Goal: Transaction & Acquisition: Obtain resource

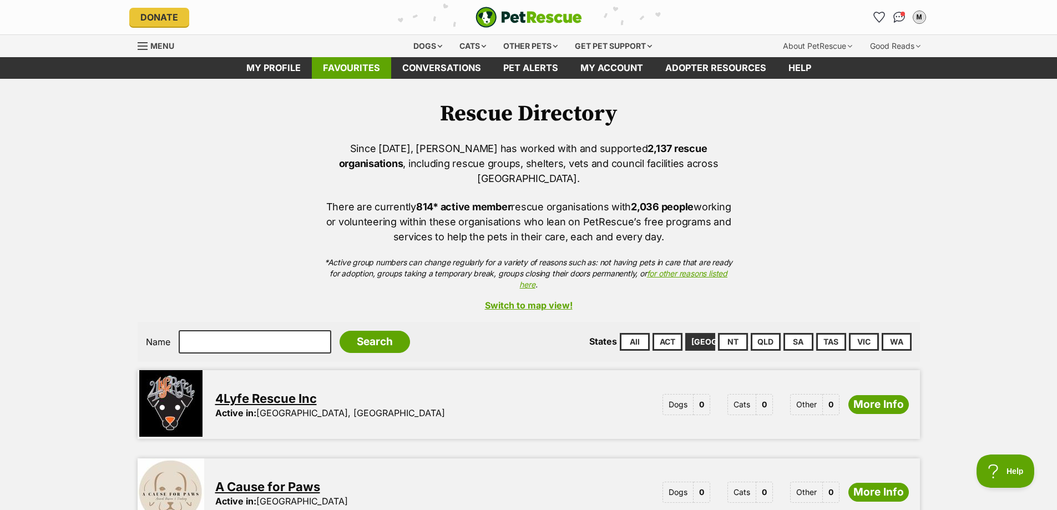
click at [365, 67] on link "Favourites" at bounding box center [351, 68] width 79 height 22
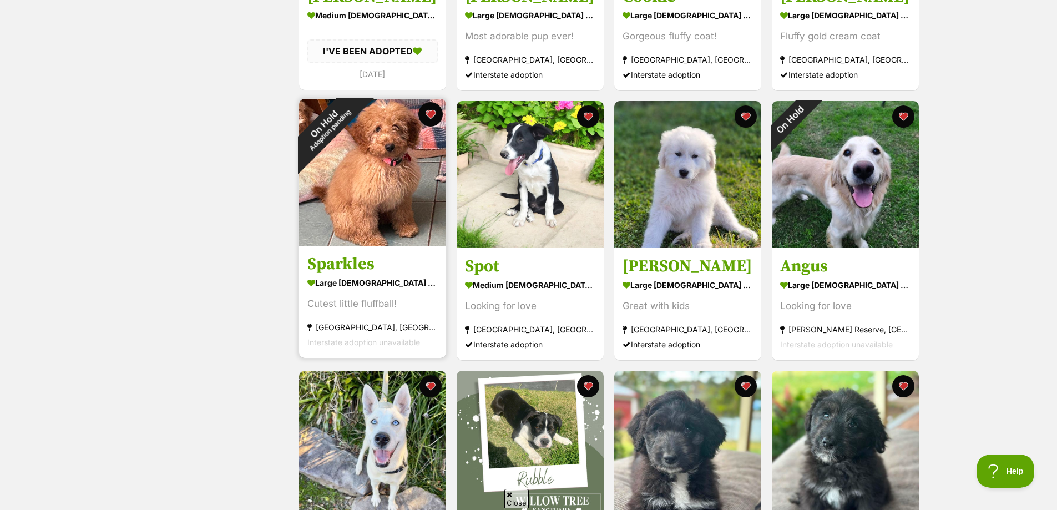
click at [427, 114] on button "favourite" at bounding box center [430, 114] width 24 height 24
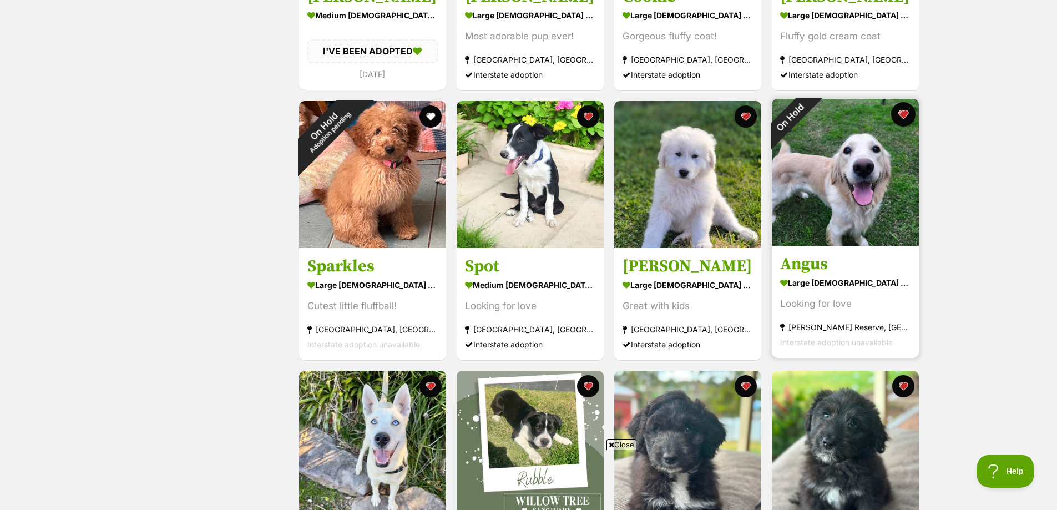
click at [905, 120] on button "favourite" at bounding box center [903, 114] width 24 height 24
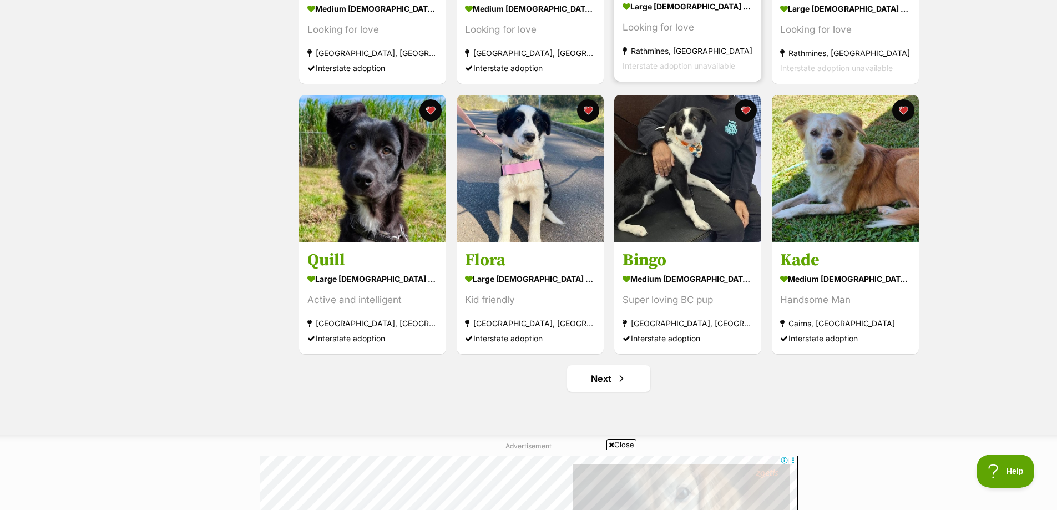
scroll to position [1276, 0]
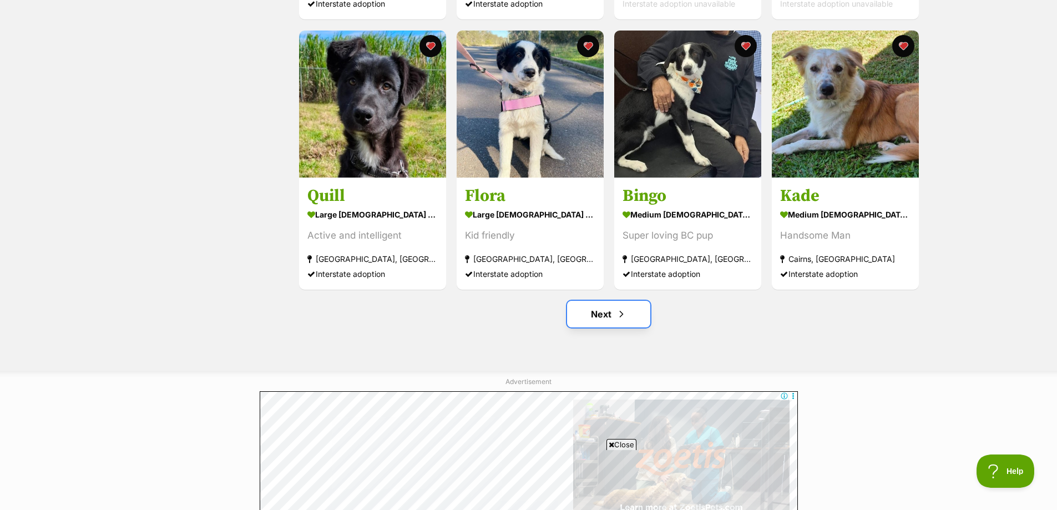
click at [606, 315] on link "Next" at bounding box center [608, 314] width 83 height 27
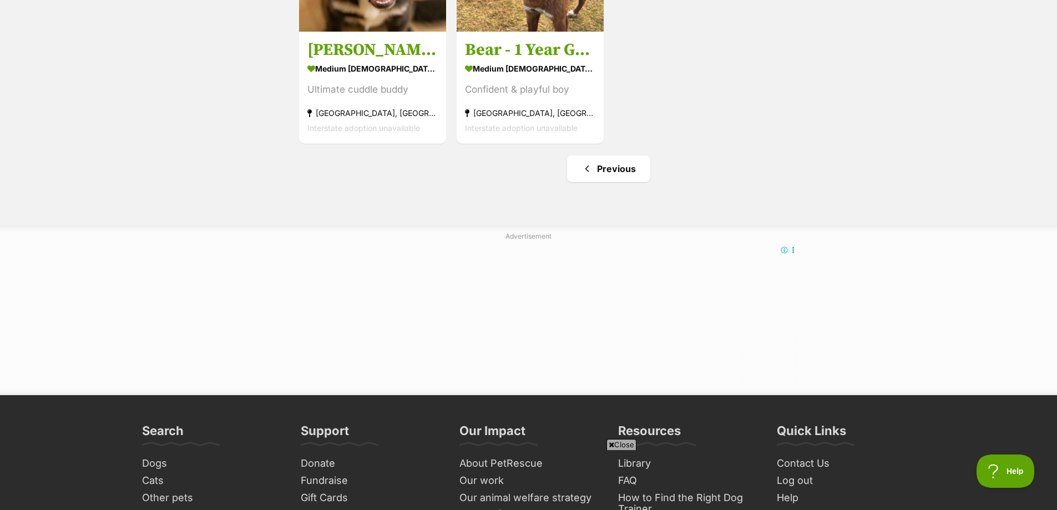
scroll to position [444, 0]
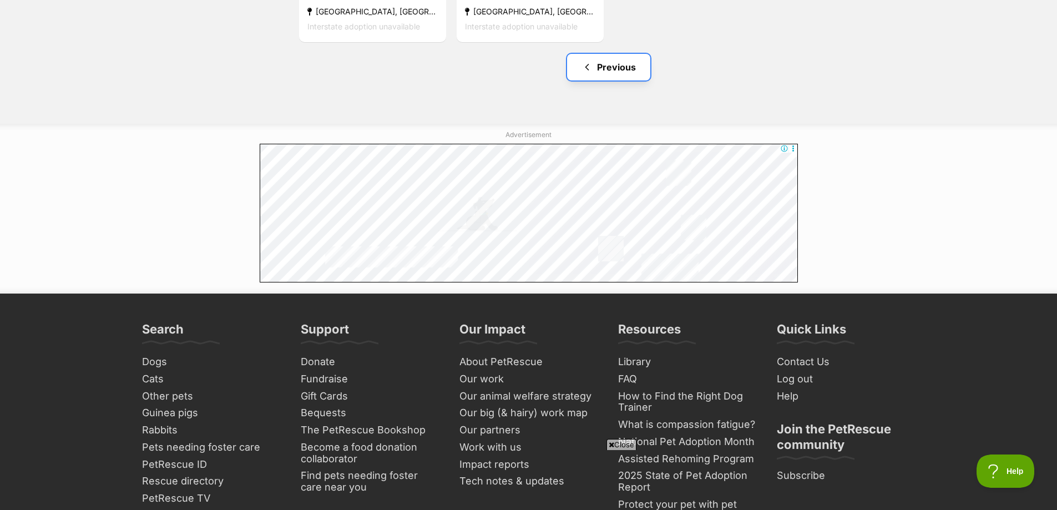
click at [610, 70] on link "Previous" at bounding box center [608, 67] width 83 height 27
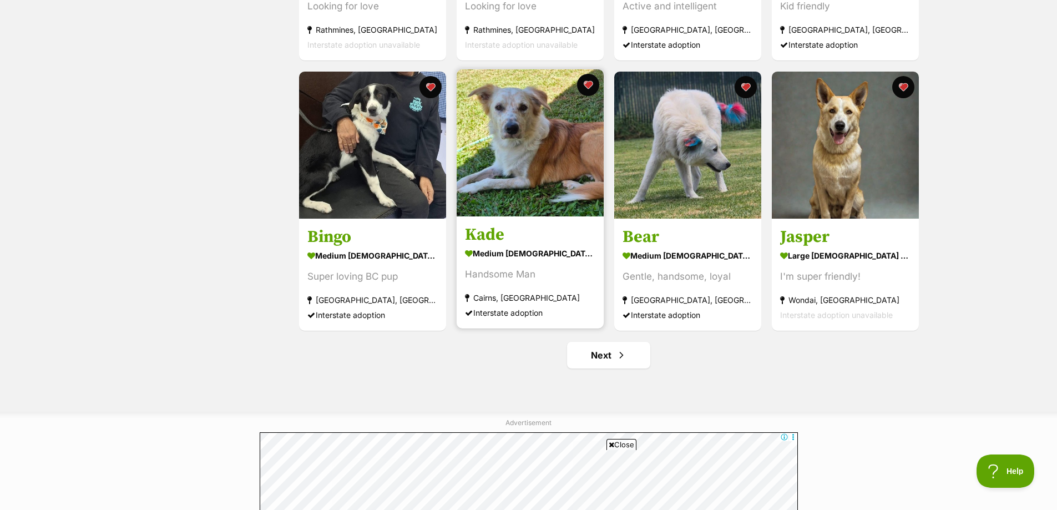
scroll to position [1221, 0]
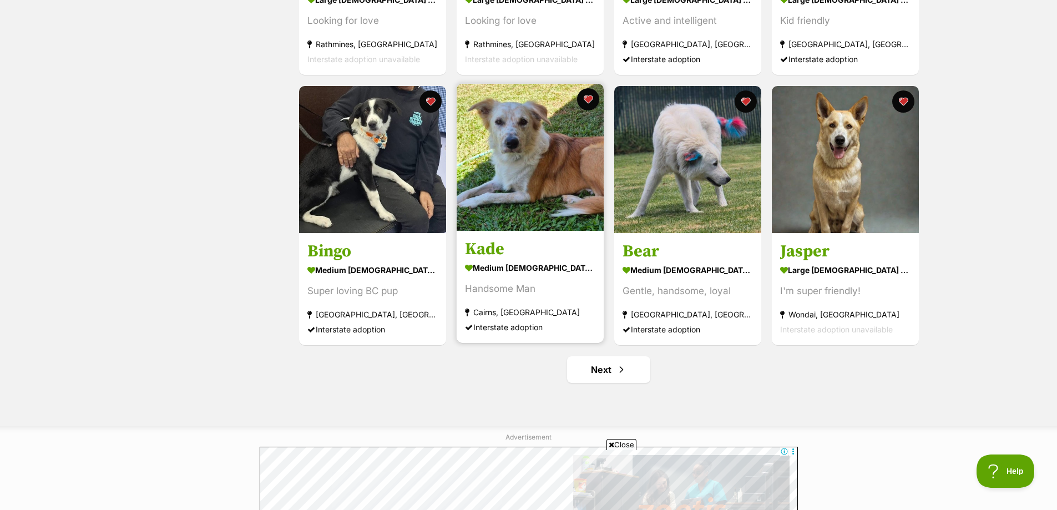
click at [530, 173] on img at bounding box center [530, 157] width 147 height 147
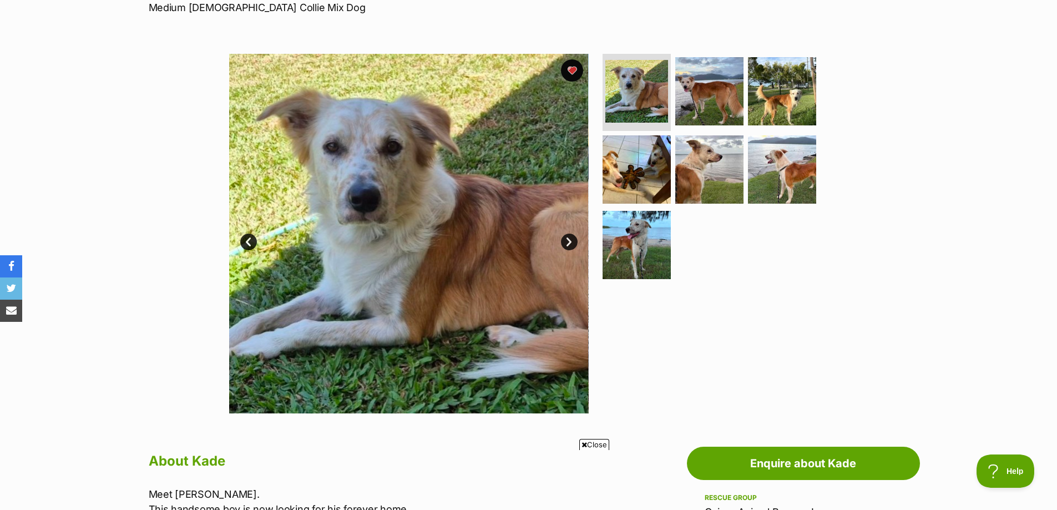
scroll to position [166, 0]
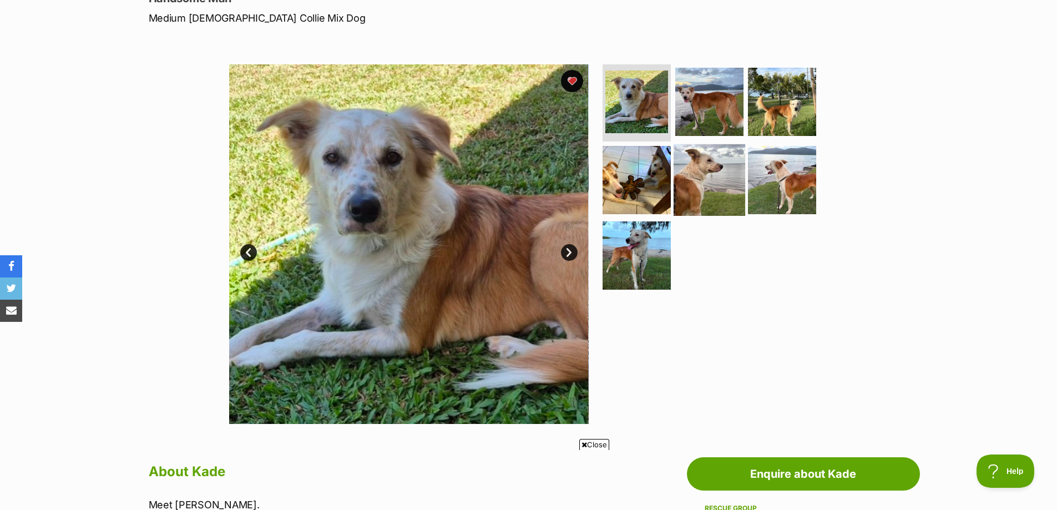
click at [719, 186] on img at bounding box center [710, 180] width 72 height 72
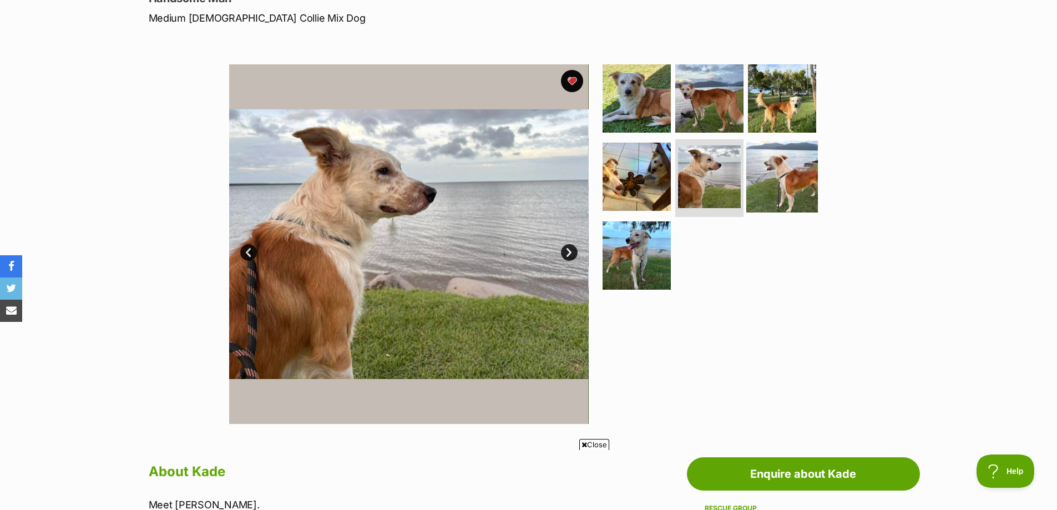
click at [777, 180] on img at bounding box center [782, 177] width 72 height 72
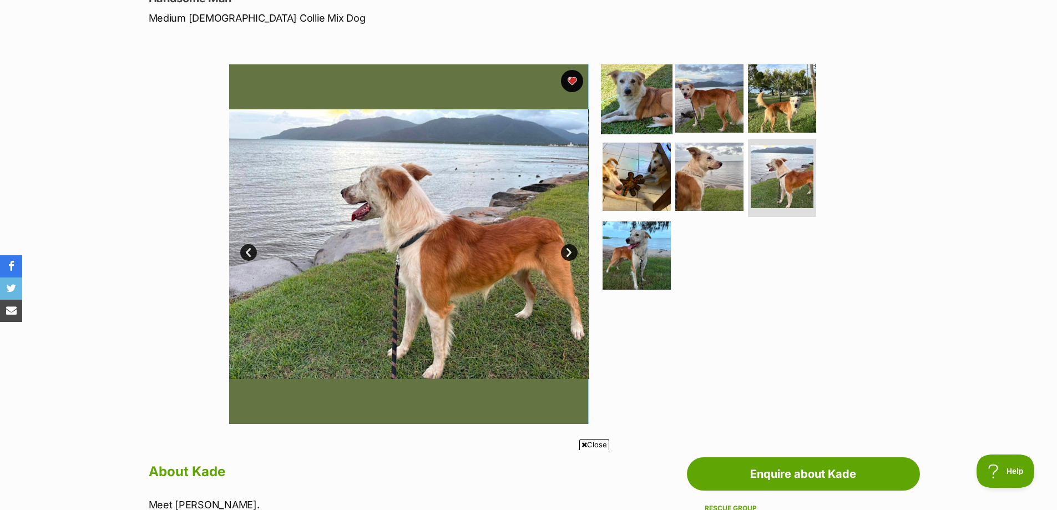
click at [619, 119] on img at bounding box center [637, 98] width 72 height 72
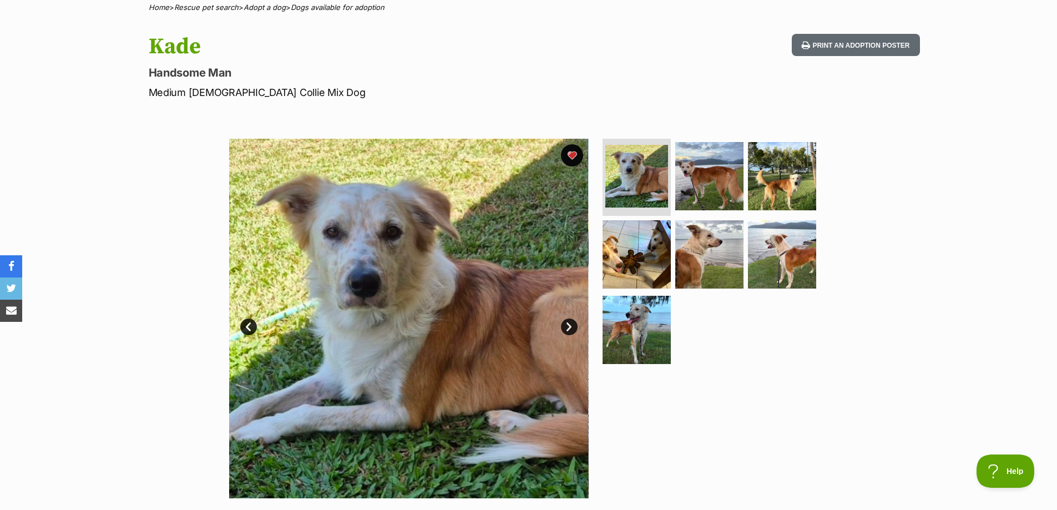
scroll to position [0, 0]
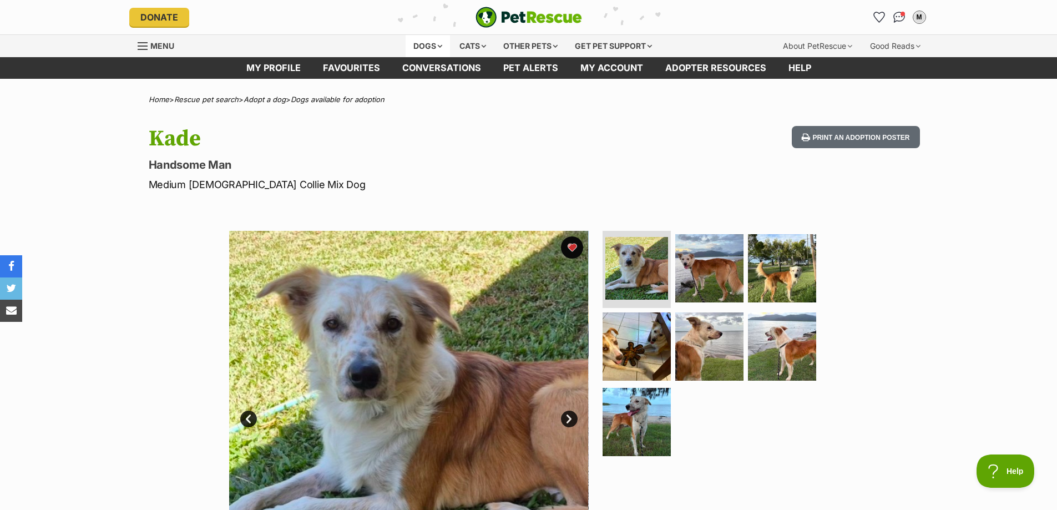
click at [423, 41] on div "Dogs" at bounding box center [428, 46] width 44 height 22
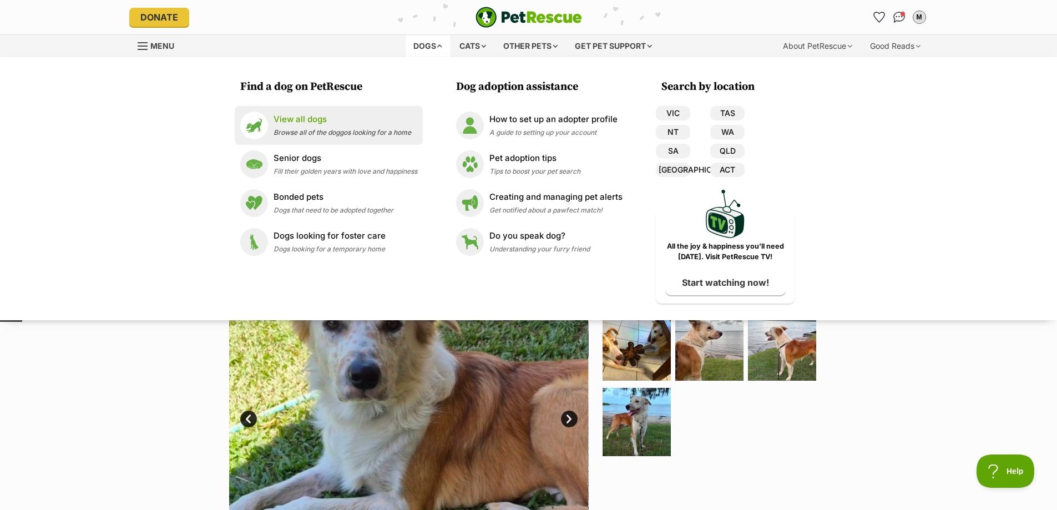
click at [309, 137] on div "View all dogs Browse all of the doggos looking for a home" at bounding box center [343, 125] width 138 height 24
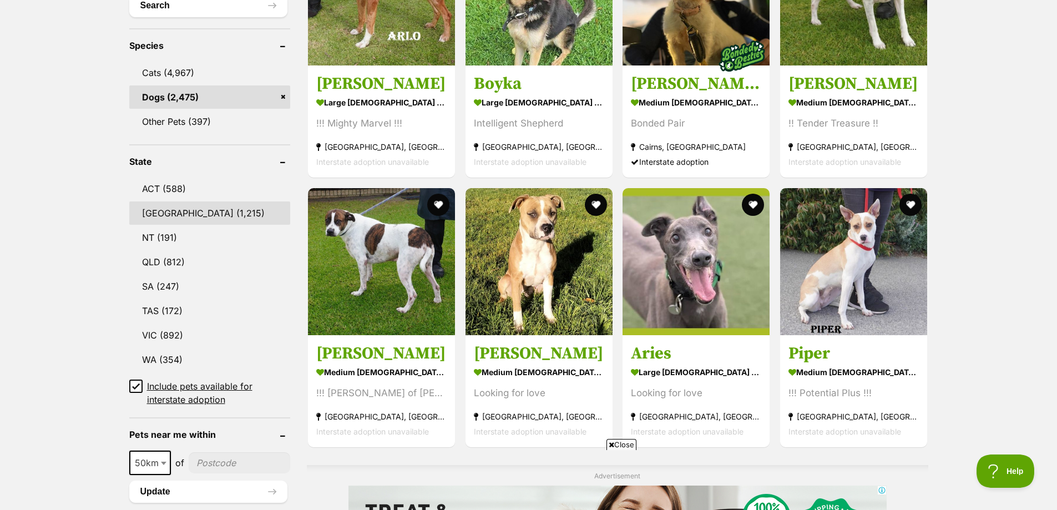
click at [192, 213] on link "[GEOGRAPHIC_DATA] (1,215)" at bounding box center [210, 212] width 162 height 23
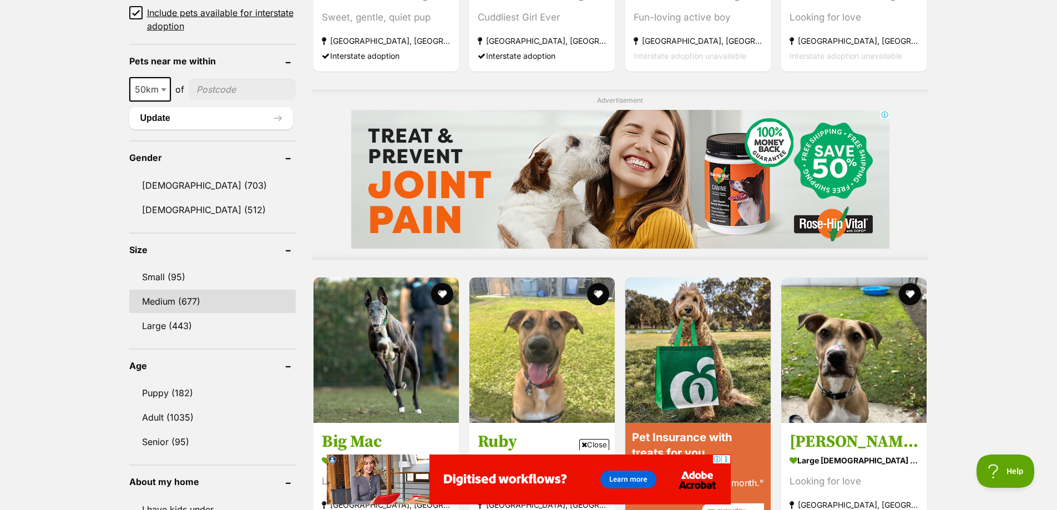
scroll to position [888, 0]
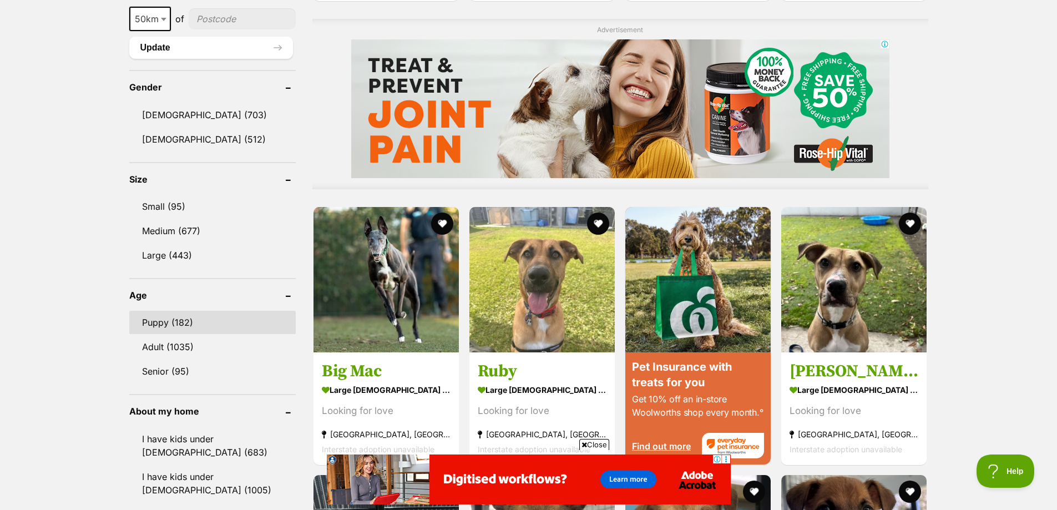
click at [192, 320] on link "Puppy (182)" at bounding box center [212, 322] width 166 height 23
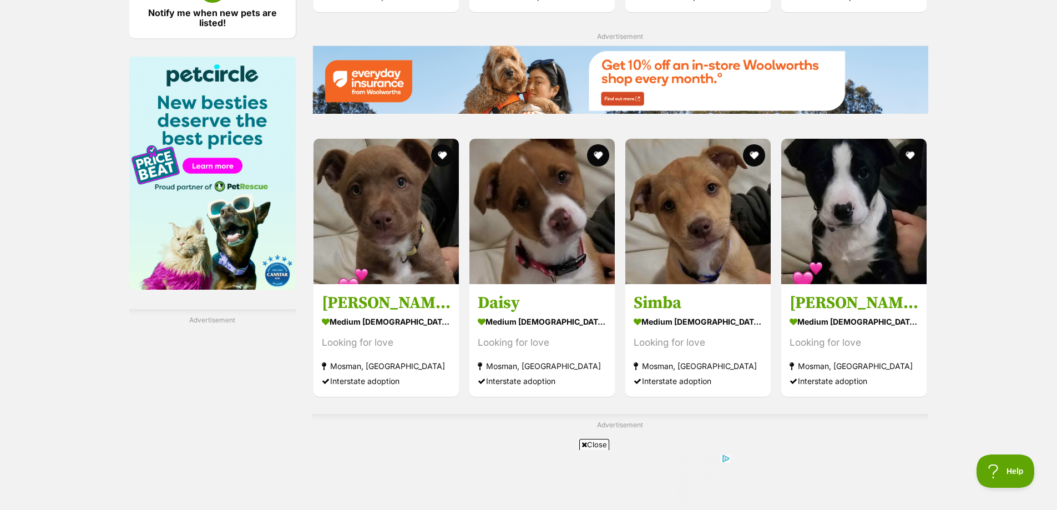
scroll to position [1609, 0]
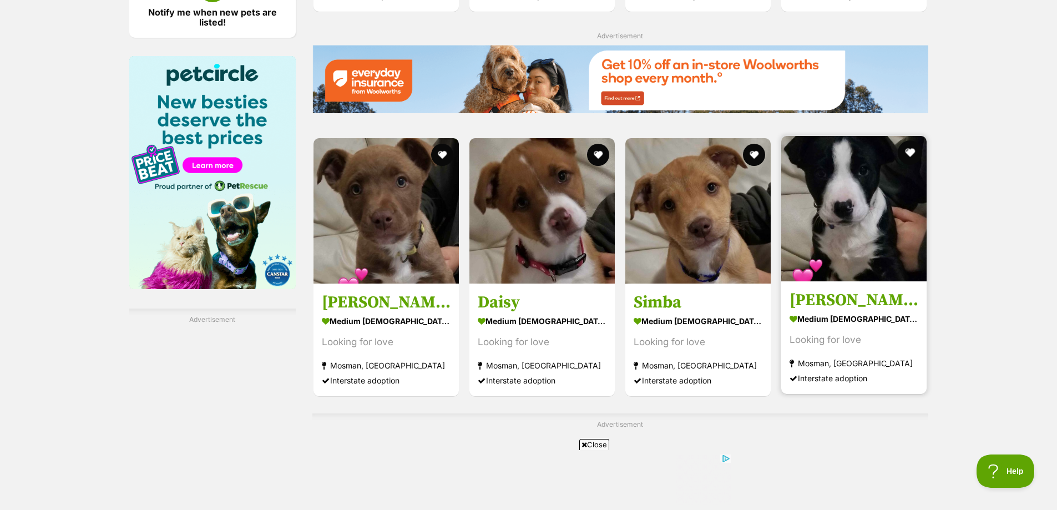
click at [911, 154] on button "favourite" at bounding box center [911, 152] width 24 height 24
click at [885, 215] on img at bounding box center [853, 208] width 145 height 145
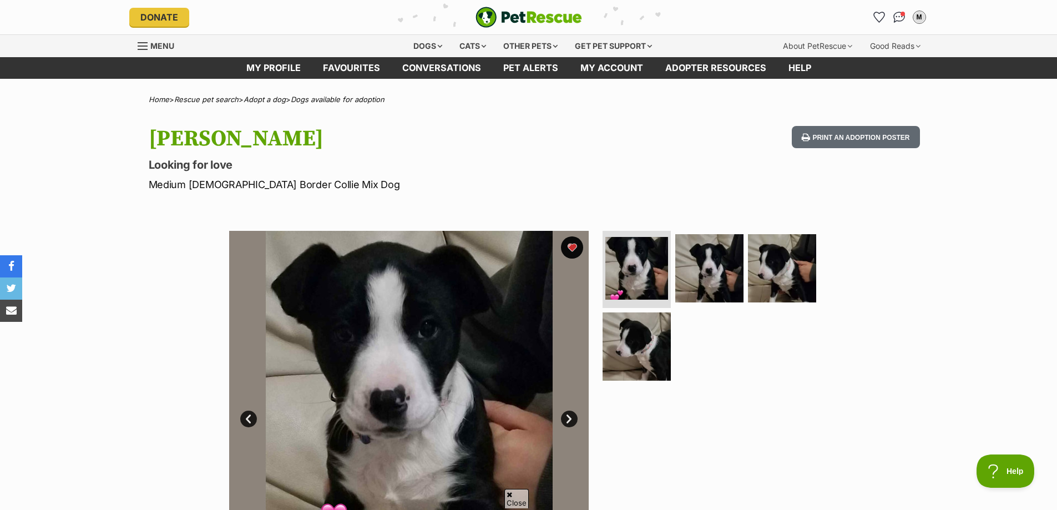
scroll to position [166, 0]
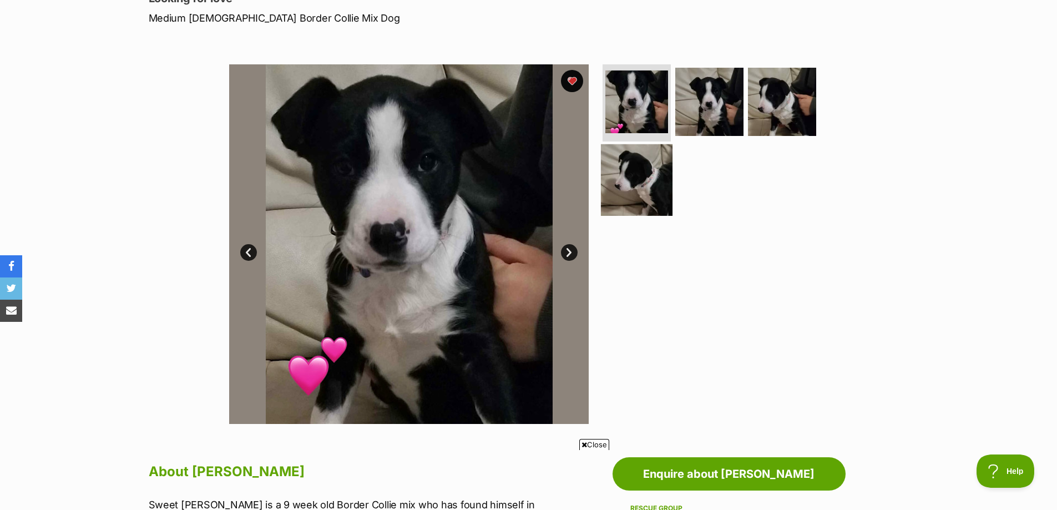
click at [648, 170] on img at bounding box center [637, 180] width 72 height 72
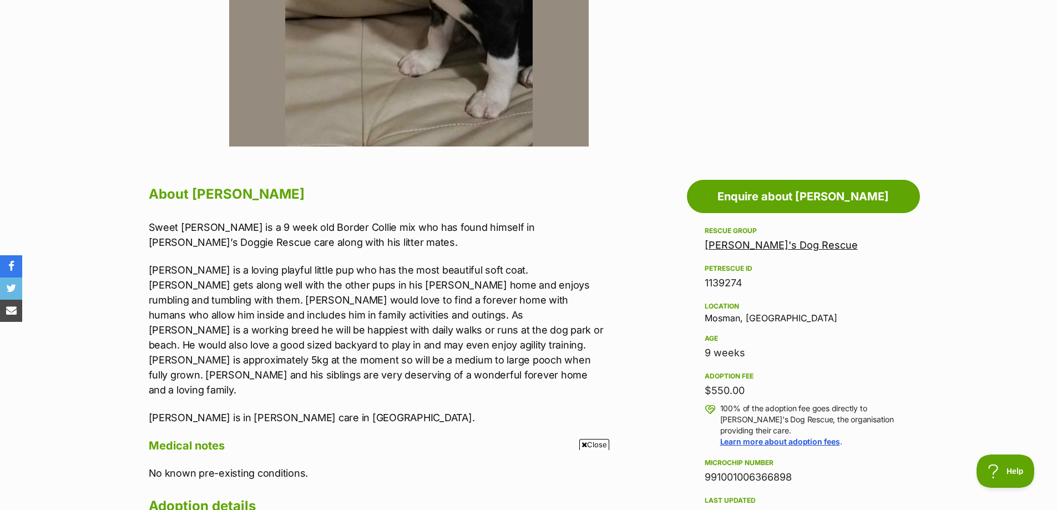
scroll to position [610, 0]
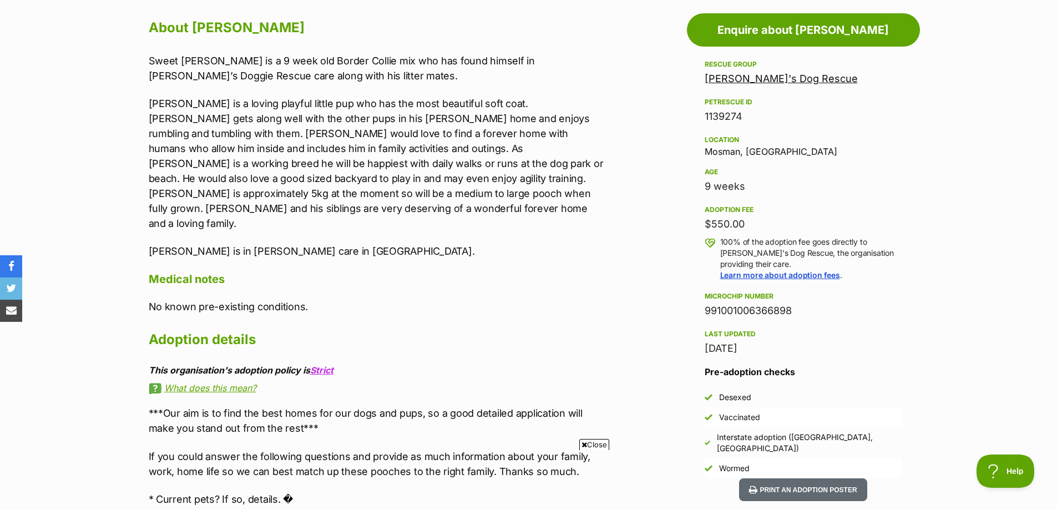
drag, startPoint x: 10, startPoint y: 1, endPoint x: 344, endPoint y: 32, distance: 335.1
click at [346, 33] on h2 "About Bruce" at bounding box center [378, 28] width 458 height 24
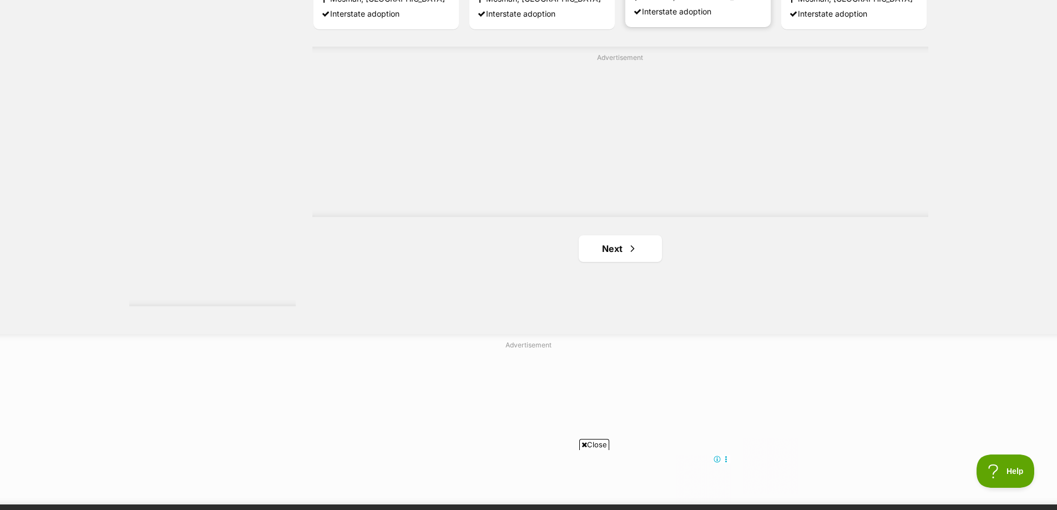
scroll to position [1985, 0]
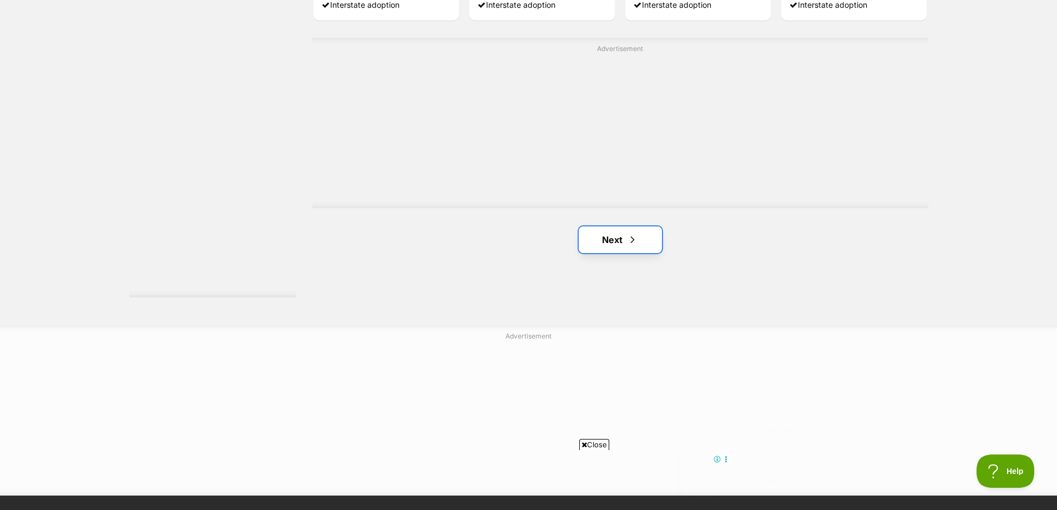
click at [625, 240] on link "Next" at bounding box center [620, 239] width 83 height 27
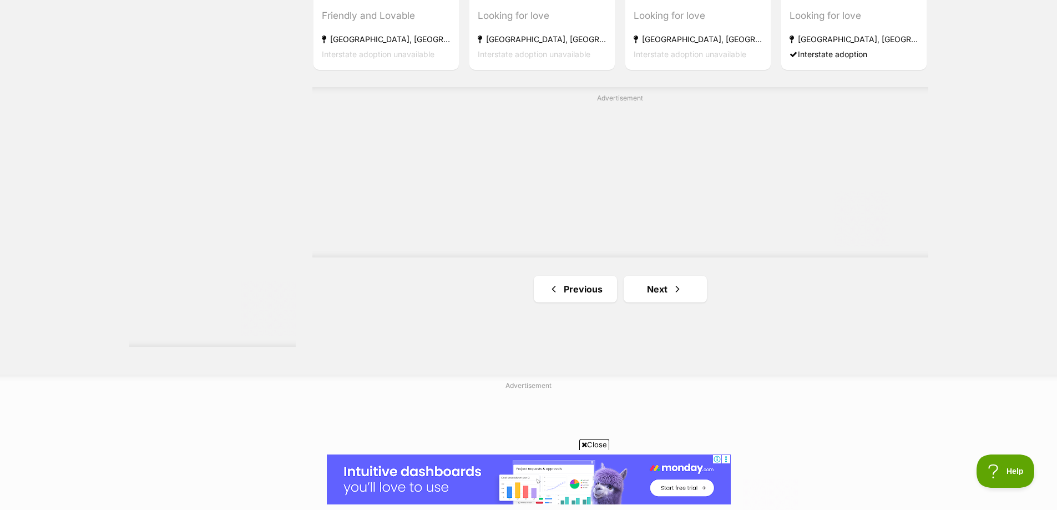
scroll to position [1942, 0]
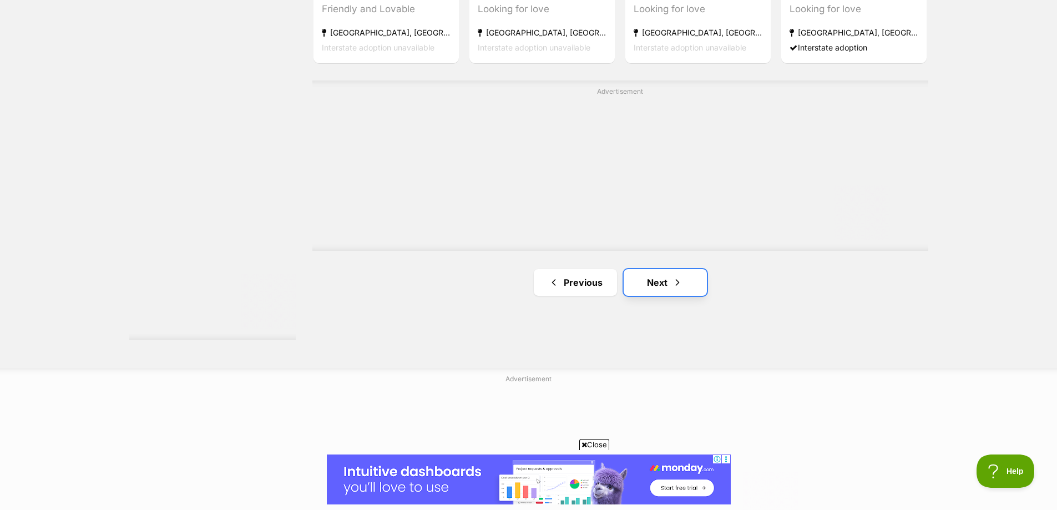
click at [655, 285] on link "Next" at bounding box center [665, 282] width 83 height 27
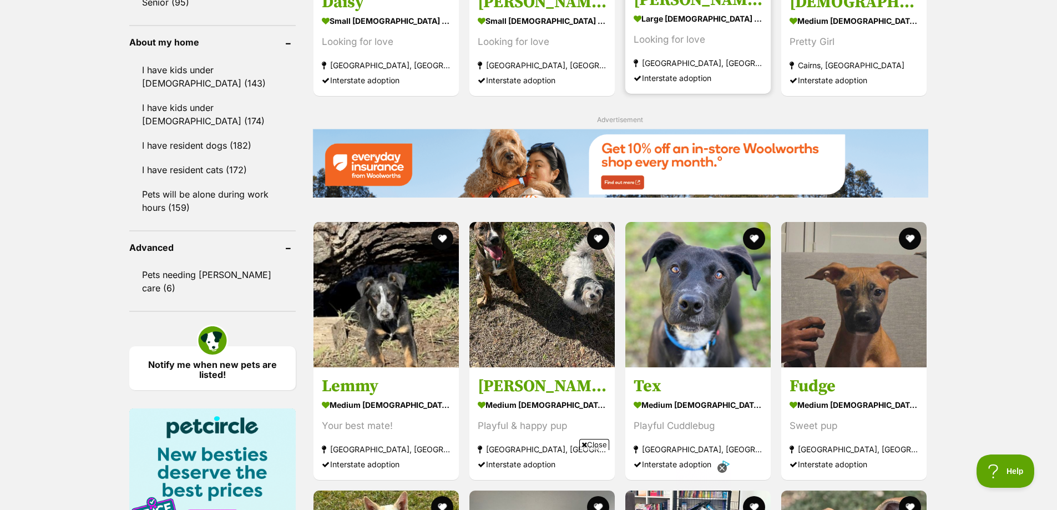
scroll to position [1276, 0]
